Goal: Find contact information: Find contact information

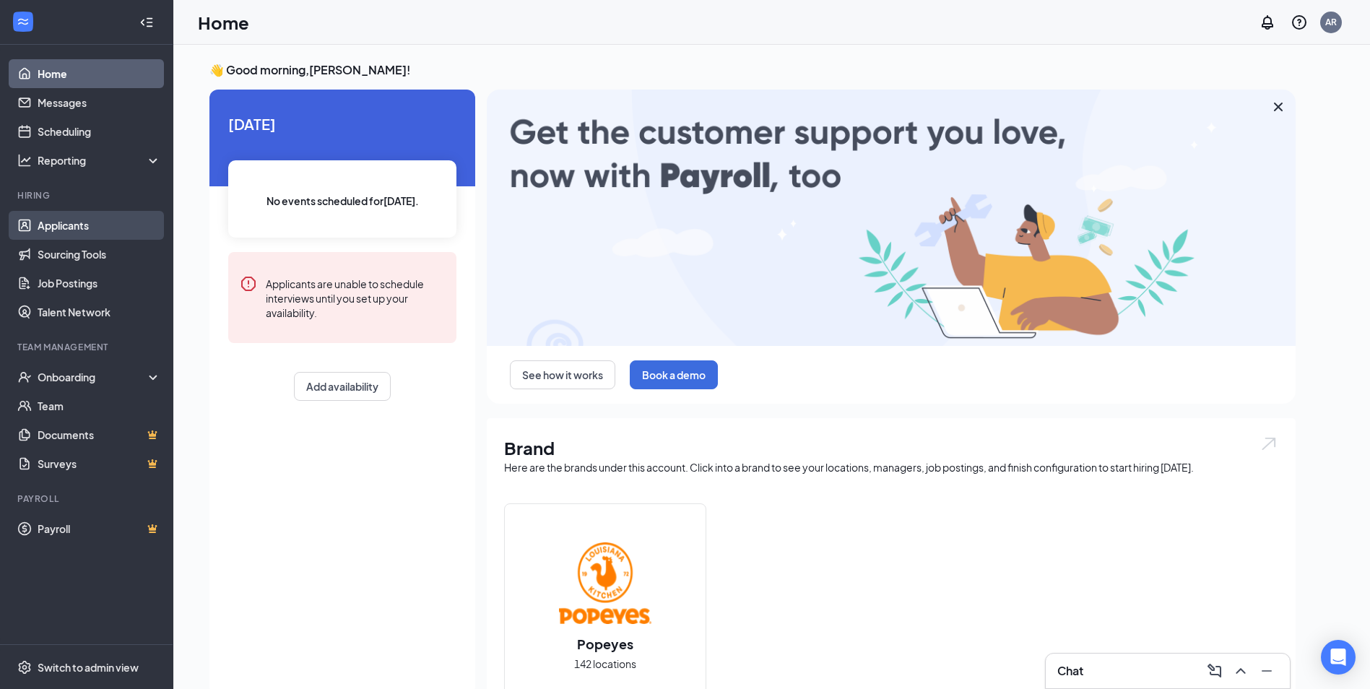
click at [64, 230] on link "Applicants" at bounding box center [99, 225] width 123 height 29
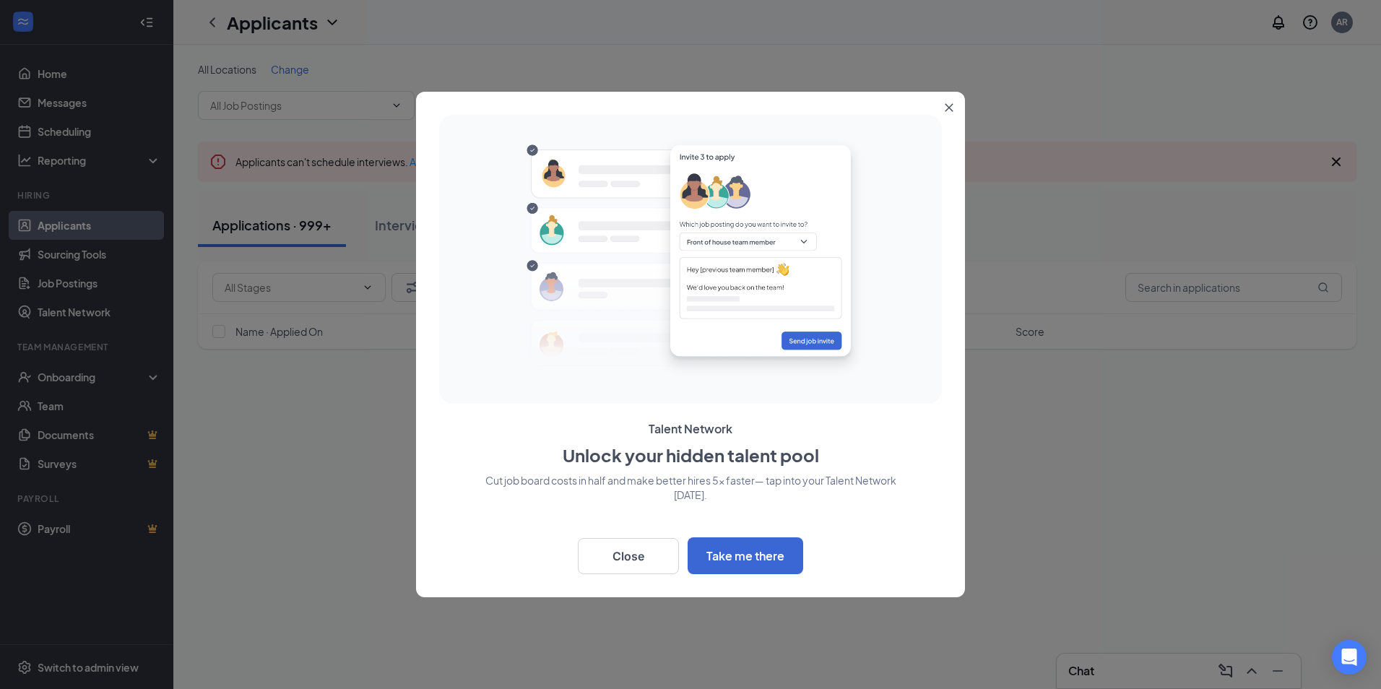
click at [140, 381] on div at bounding box center [690, 344] width 1381 height 689
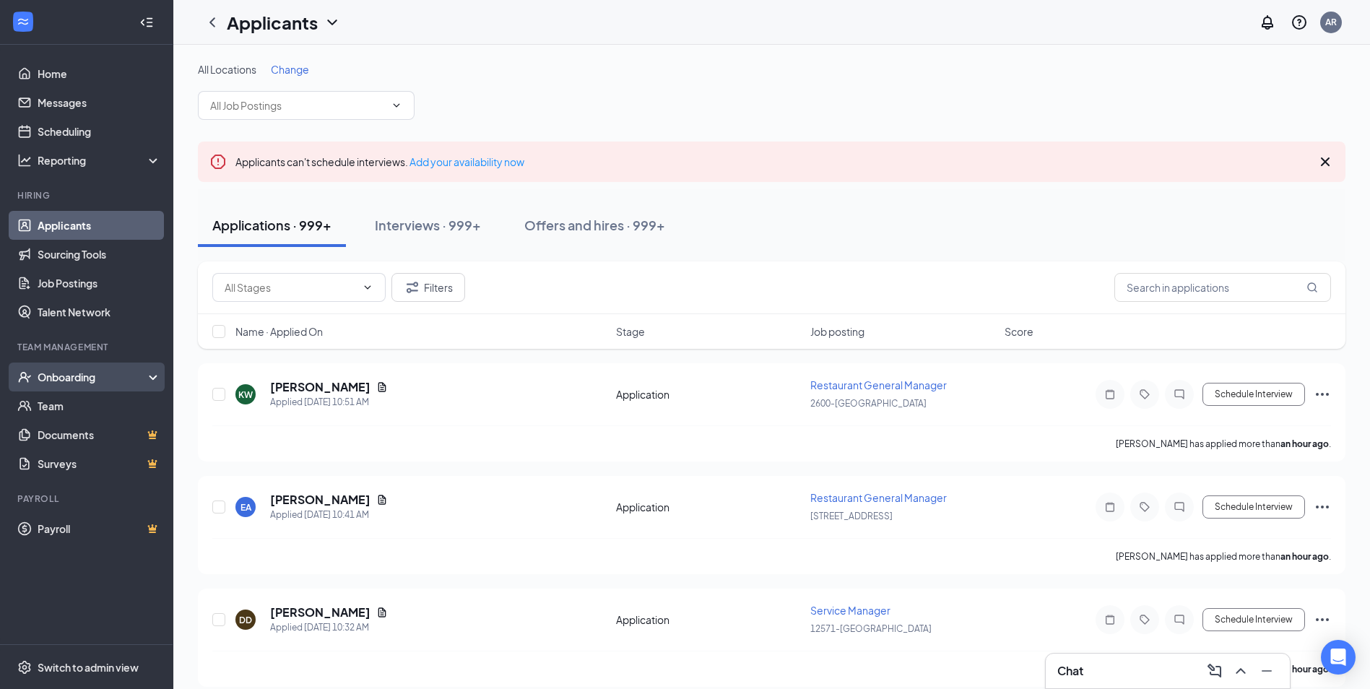
click at [156, 381] on div "Onboarding" at bounding box center [86, 376] width 173 height 29
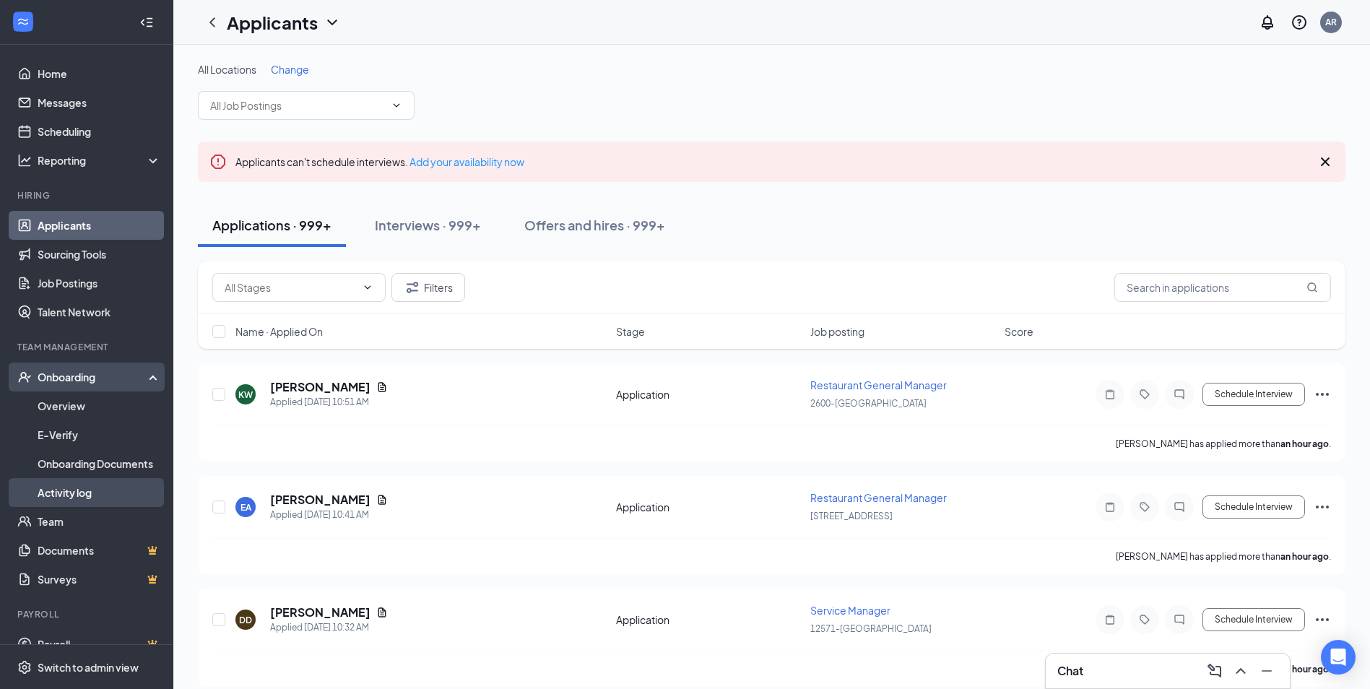
click at [71, 489] on link "Activity log" at bounding box center [99, 492] width 123 height 29
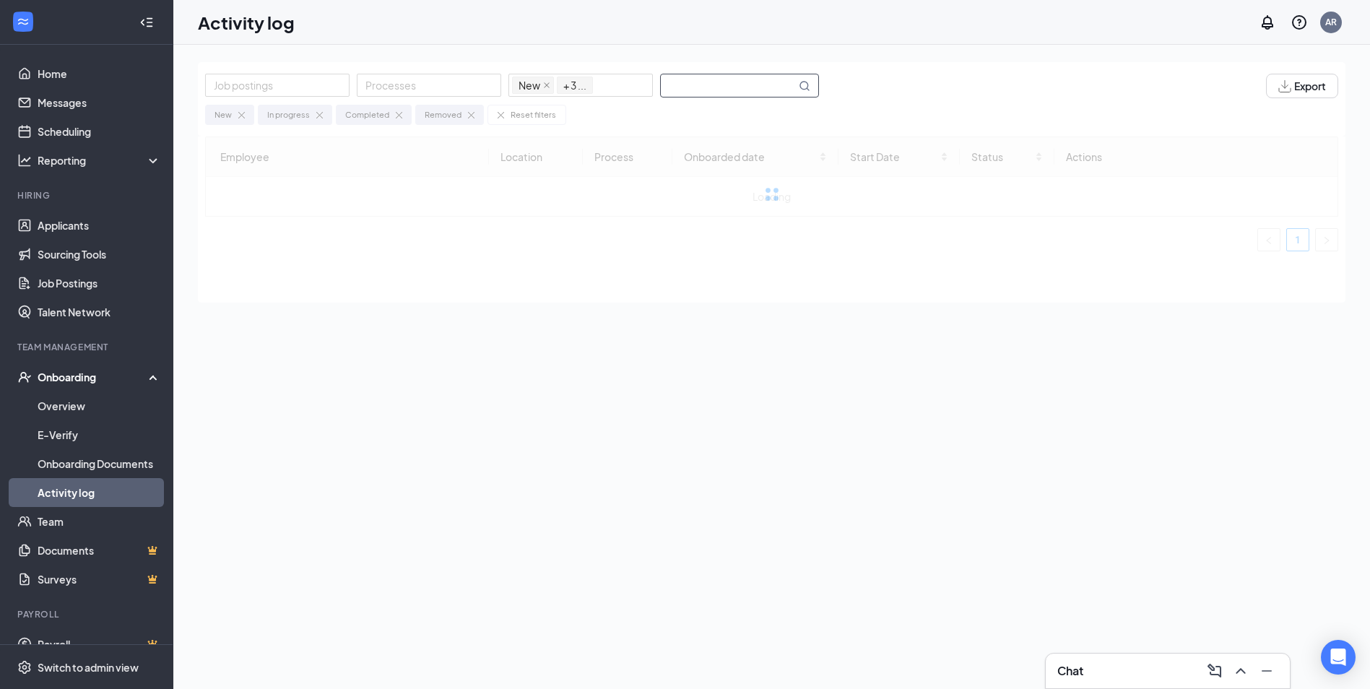
click at [713, 89] on input "text" at bounding box center [728, 85] width 135 height 22
drag, startPoint x: 724, startPoint y: 89, endPoint x: 692, endPoint y: 89, distance: 31.8
click at [692, 89] on input "delonrezo" at bounding box center [728, 85] width 135 height 22
type input "[PERSON_NAME]"
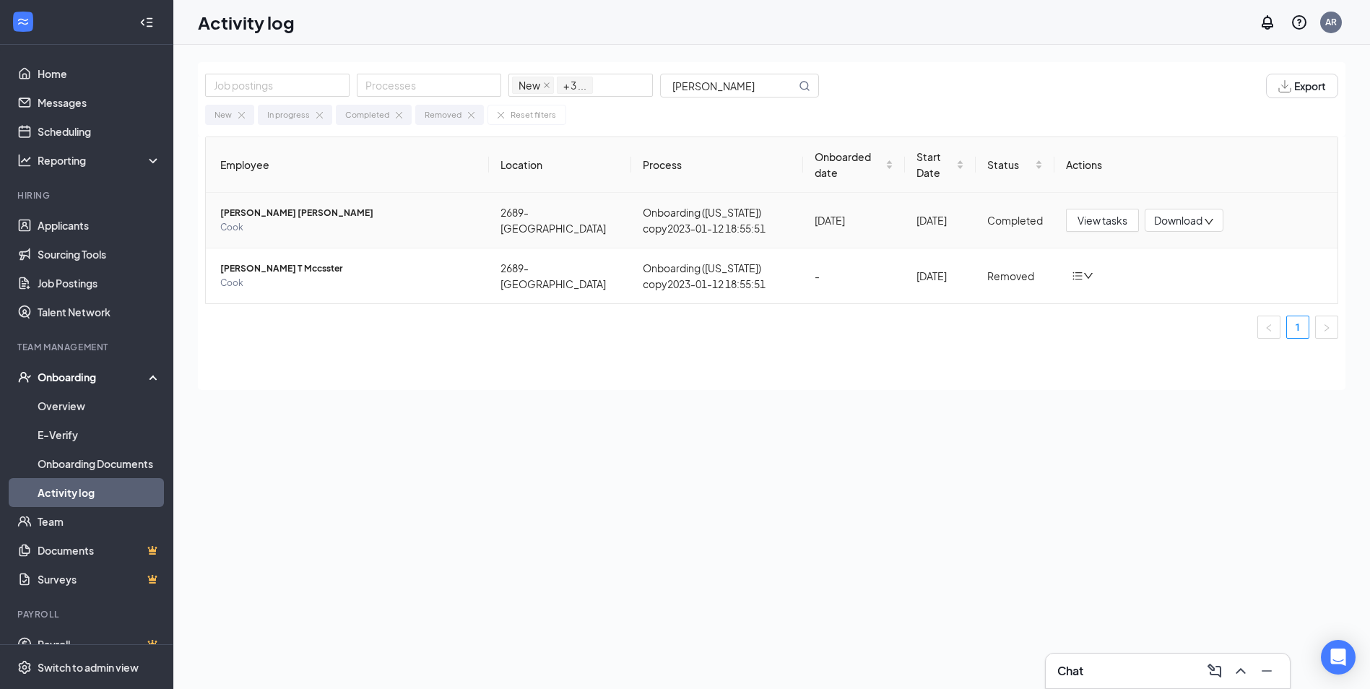
click at [266, 217] on span "[PERSON_NAME] [PERSON_NAME]" at bounding box center [348, 213] width 257 height 14
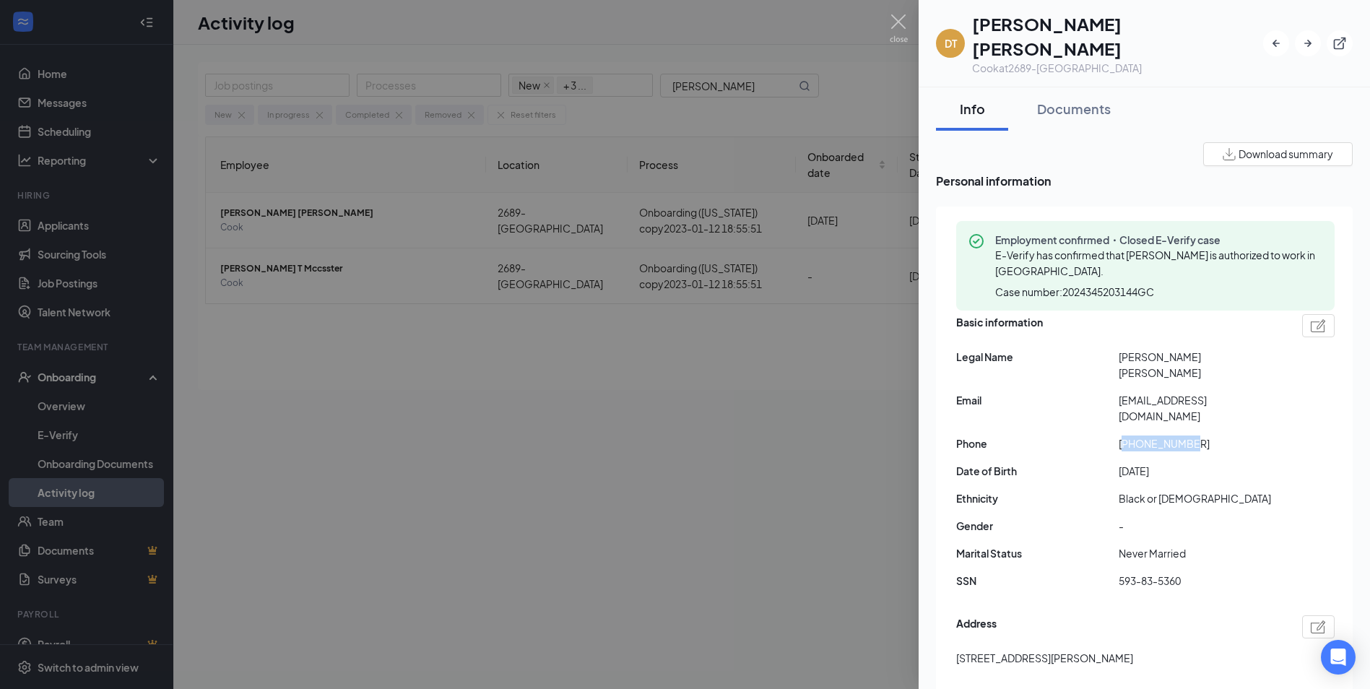
drag, startPoint x: 1125, startPoint y: 405, endPoint x: 1194, endPoint y: 401, distance: 69.4
click at [1194, 435] on span "[PHONE_NUMBER]" at bounding box center [1200, 443] width 162 height 16
copy span "13524469260"
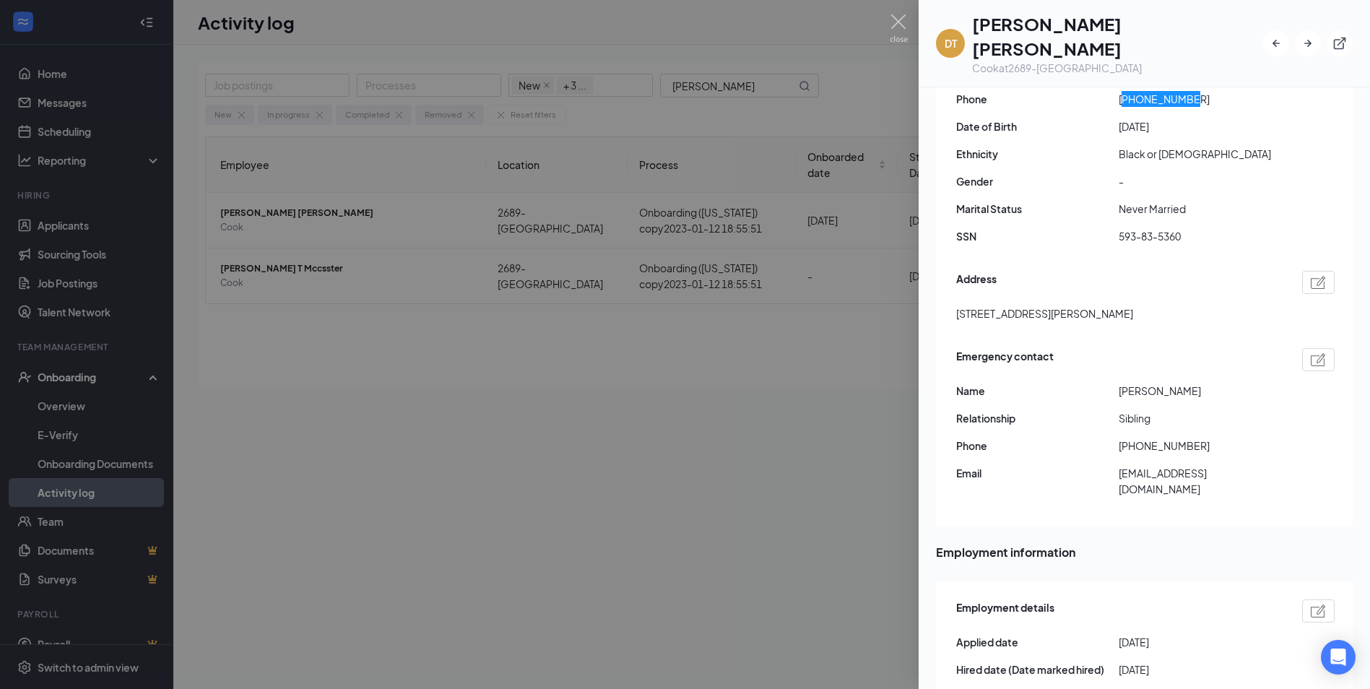
scroll to position [361, 0]
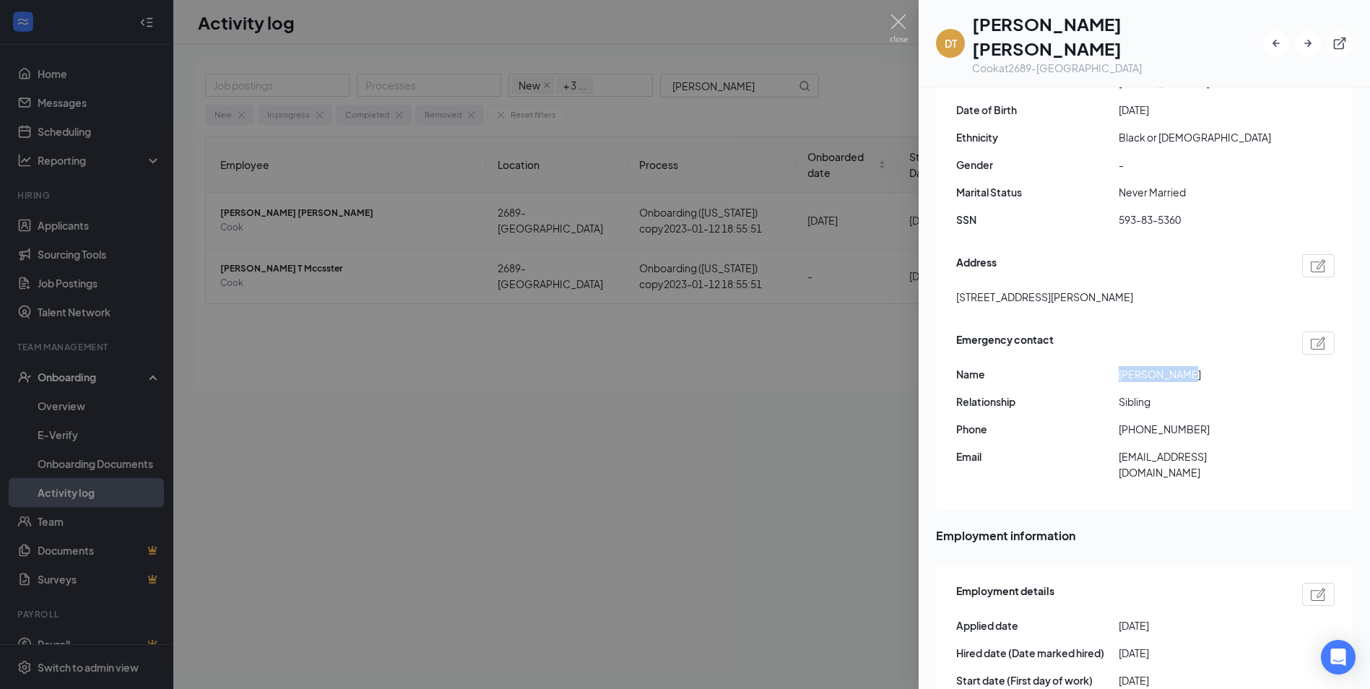
drag, startPoint x: 1119, startPoint y: 333, endPoint x: 1180, endPoint y: 333, distance: 61.4
click at [1180, 366] on span "[PERSON_NAME]" at bounding box center [1200, 374] width 162 height 16
copy span "[PERSON_NAME]"
drag, startPoint x: 1124, startPoint y: 389, endPoint x: 1236, endPoint y: 389, distance: 112.6
click at [1236, 421] on span "[PHONE_NUMBER]" at bounding box center [1200, 429] width 162 height 16
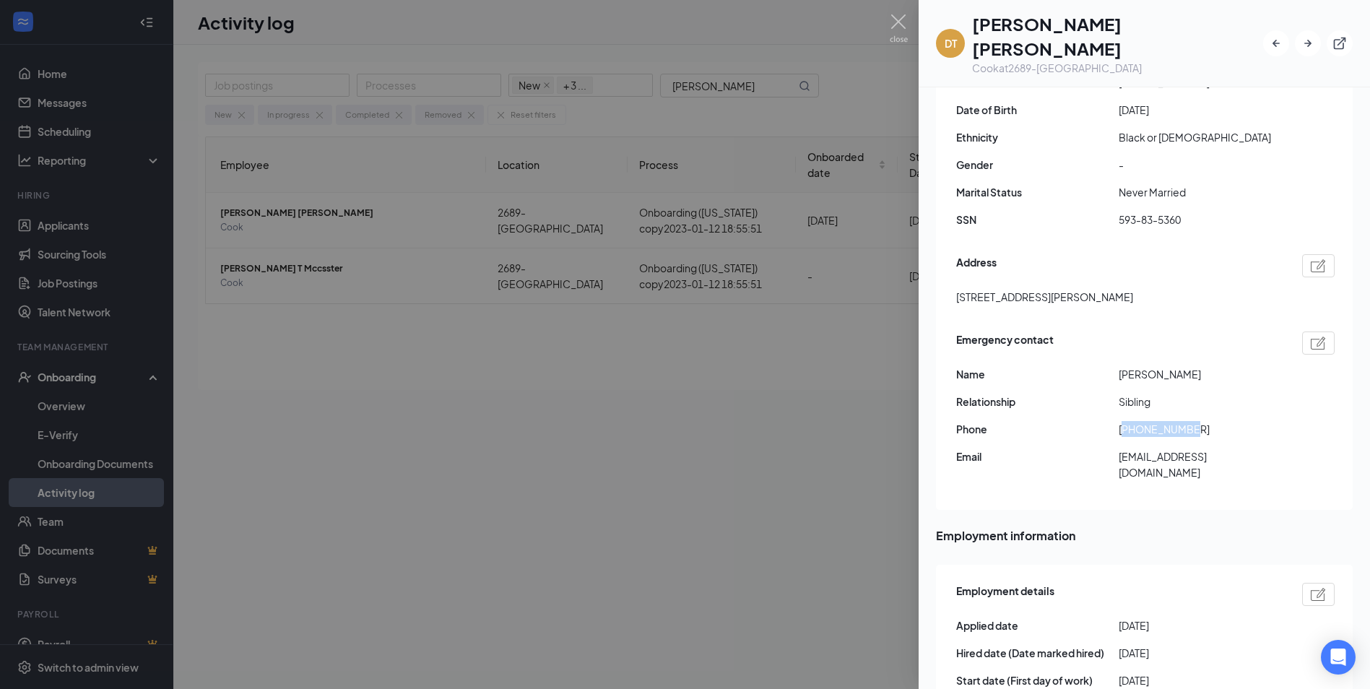
copy span "13523215507"
drag, startPoint x: 1119, startPoint y: 417, endPoint x: 1256, endPoint y: 417, distance: 137.2
click at [1256, 448] on span "[EMAIL_ADDRESS][DOMAIN_NAME]" at bounding box center [1200, 464] width 162 height 32
copy span "[EMAIL_ADDRESS][DOMAIN_NAME]"
click at [897, 22] on img at bounding box center [899, 28] width 18 height 28
